Goal: Navigation & Orientation: Find specific page/section

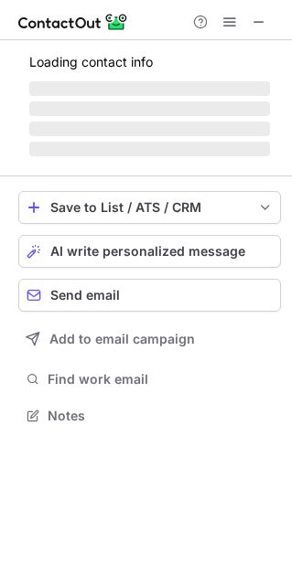
scroll to position [426, 292]
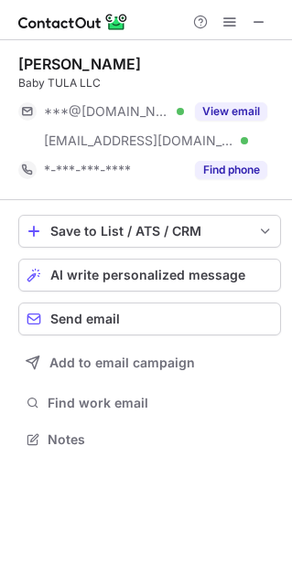
scroll to position [426, 292]
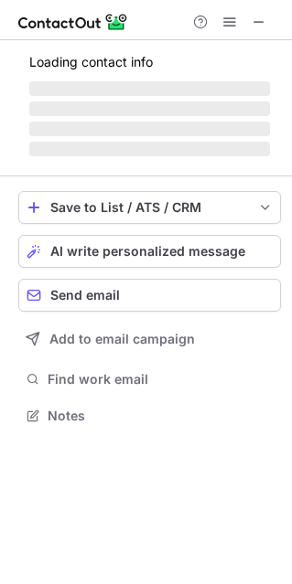
scroll to position [9, 8]
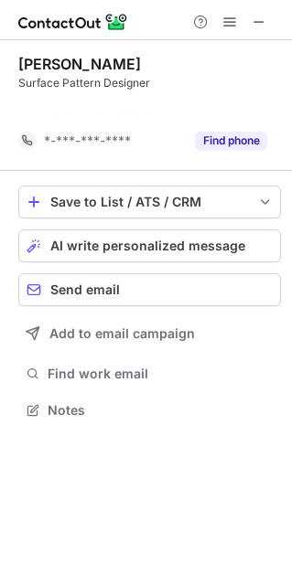
scroll to position [368, 292]
